Goal: Transaction & Acquisition: Book appointment/travel/reservation

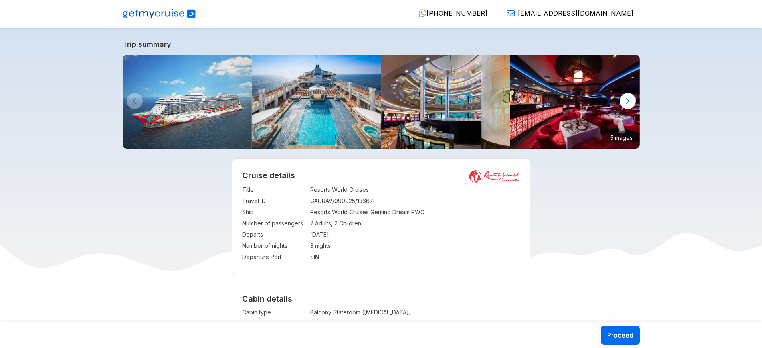
click at [329, 224] on td "2 Adults, 2 Children" at bounding box center [415, 223] width 210 height 11
copy td "2 Adults, 2 Children"
click at [321, 222] on td "2 Adults" at bounding box center [415, 223] width 210 height 11
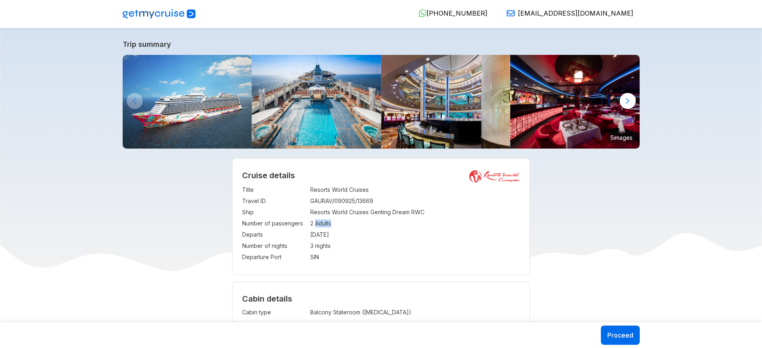
click at [321, 222] on td "2 Adults" at bounding box center [415, 223] width 210 height 11
copy td "2 Adults"
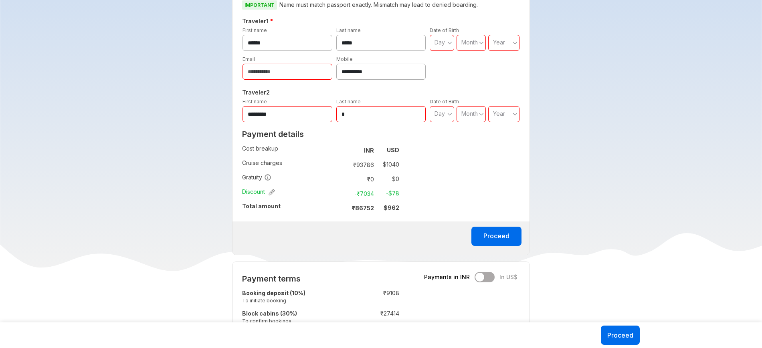
scroll to position [403, 0]
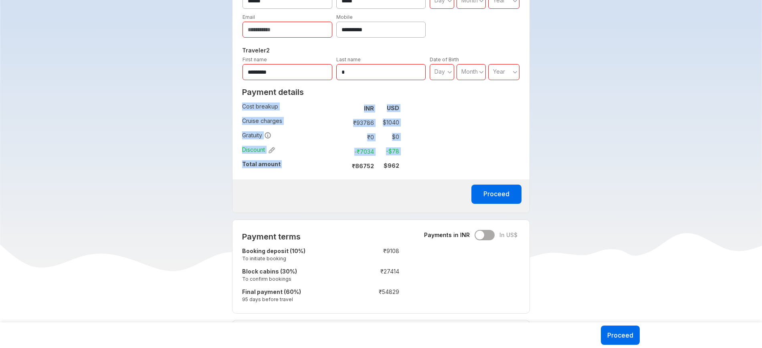
drag, startPoint x: 353, startPoint y: 162, endPoint x: 403, endPoint y: 165, distance: 49.8
click at [403, 165] on div "Payment details Cost breakup : INR USD Cruise charges : ₹ 93786 $ 1040 Gratuity…" at bounding box center [320, 131] width 176 height 95
copy tbody "Cost breakup : INR USD Cruise charges : ₹ 93786 $ 1040 Gratuity : ₹ 0 $ 0 Disco…"
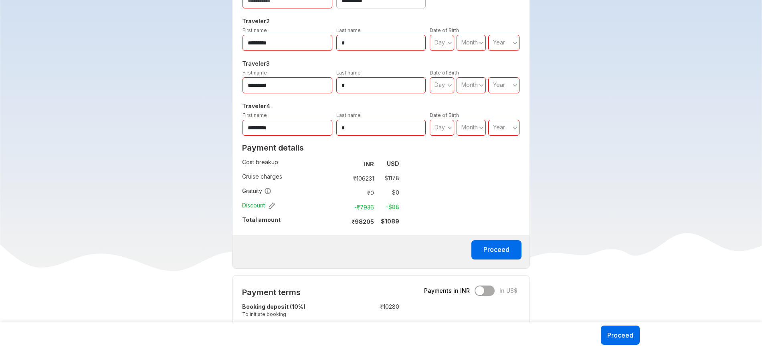
scroll to position [432, 0]
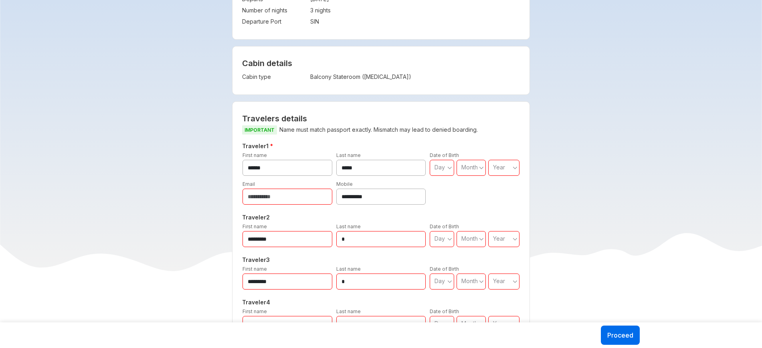
scroll to position [389, 0]
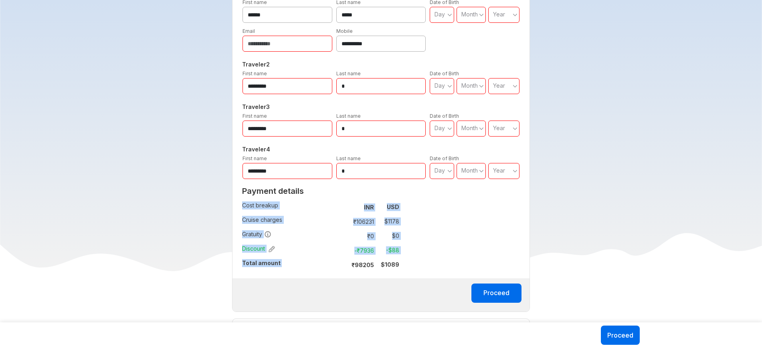
drag, startPoint x: 354, startPoint y: 265, endPoint x: 407, endPoint y: 271, distance: 52.9
click at [407, 271] on div "Payment details Cost breakup : INR USD Cruise charges : ₹ 106231 $ 1178 Gratuit…" at bounding box center [320, 230] width 176 height 95
copy tbody "Cost breakup : INR USD Cruise charges : ₹ 106231 $ 1178 Gratuity : ₹ 0 $ 0 Disc…"
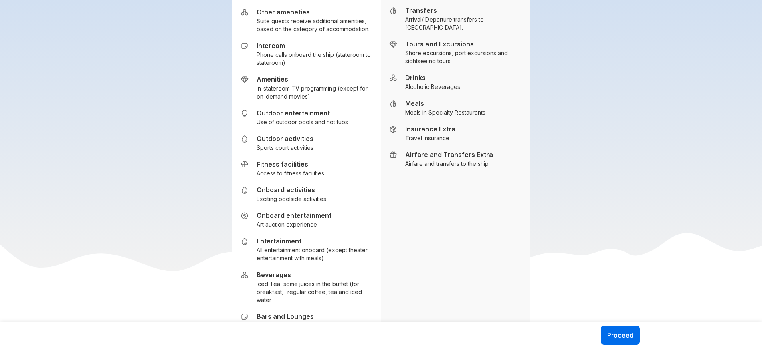
scroll to position [1356, 0]
